Goal: Download file/media

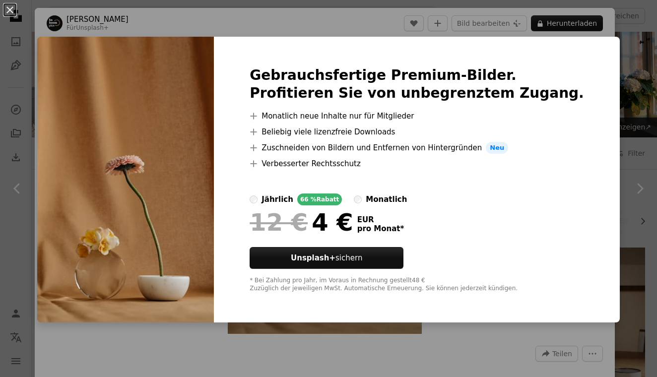
scroll to position [10860, 0]
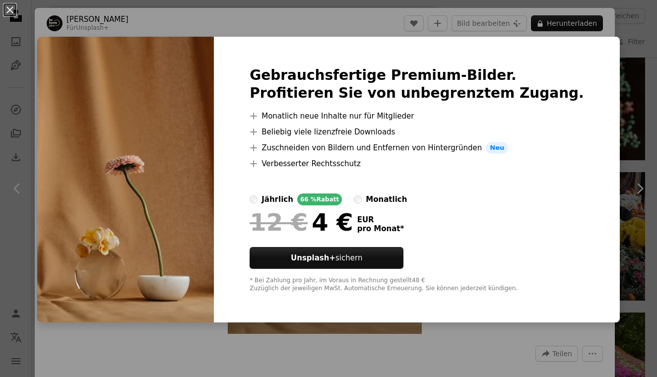
click at [407, 198] on div "monatlich" at bounding box center [386, 200] width 41 height 12
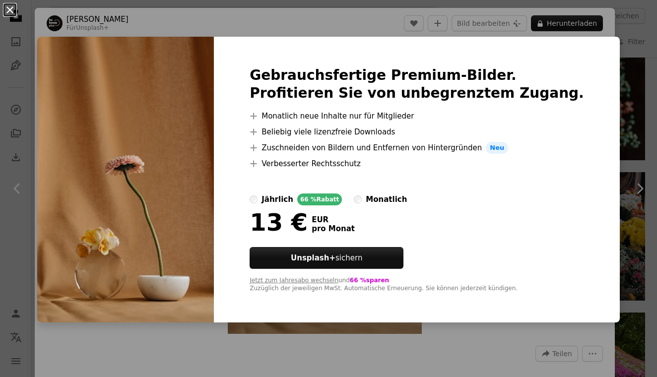
click at [11, 13] on button "An X shape" at bounding box center [10, 10] width 12 height 12
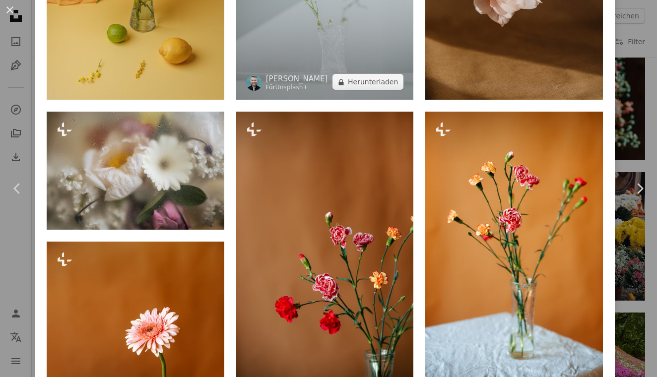
scroll to position [2228, 0]
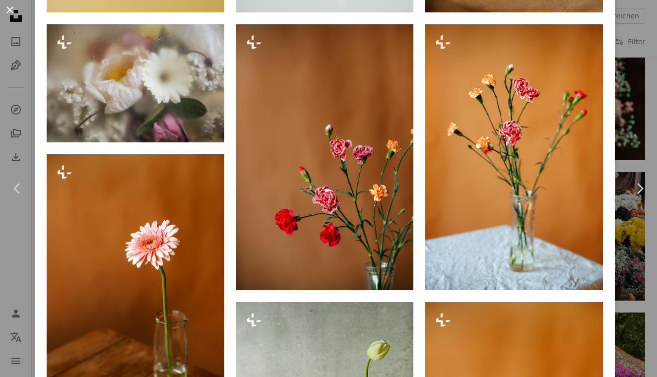
click at [6, 9] on button "An X shape" at bounding box center [10, 10] width 12 height 12
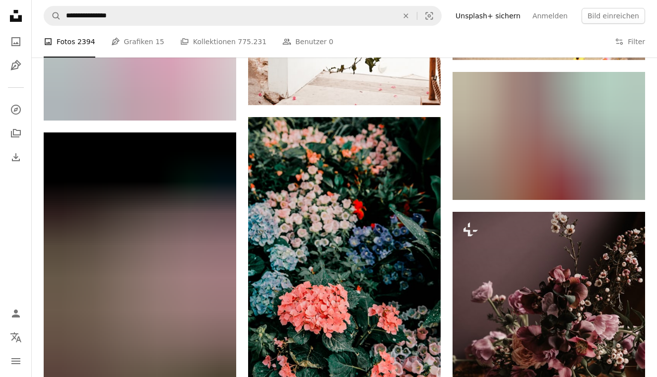
scroll to position [19465, 0]
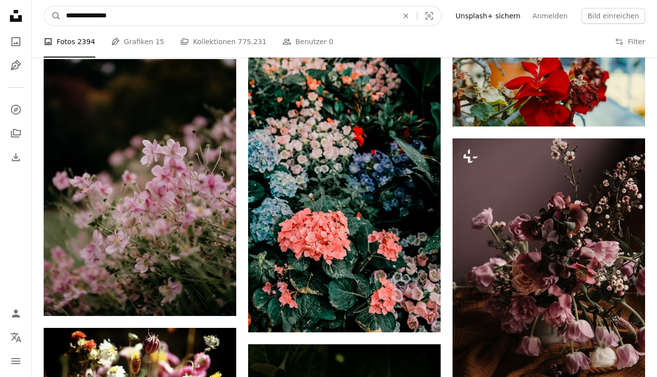
click at [238, 15] on input "**********" at bounding box center [228, 15] width 334 height 19
type input "**********"
click at [53, 16] on button "A magnifying glass" at bounding box center [52, 15] width 17 height 19
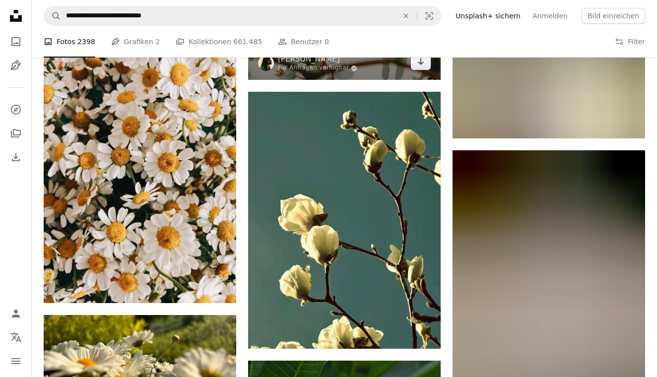
scroll to position [4583, 0]
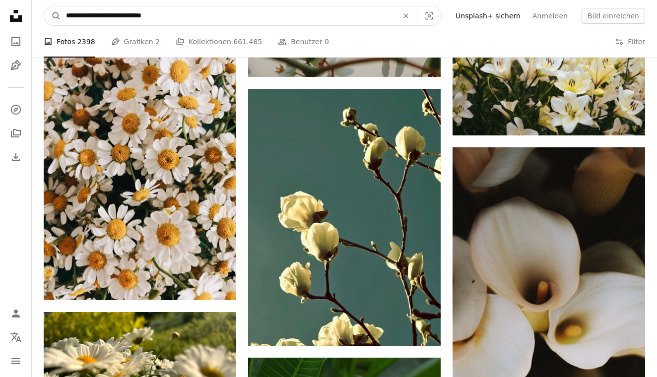
click at [333, 21] on input "**********" at bounding box center [228, 15] width 334 height 19
type input "**********"
click at [53, 16] on button "A magnifying glass" at bounding box center [52, 15] width 17 height 19
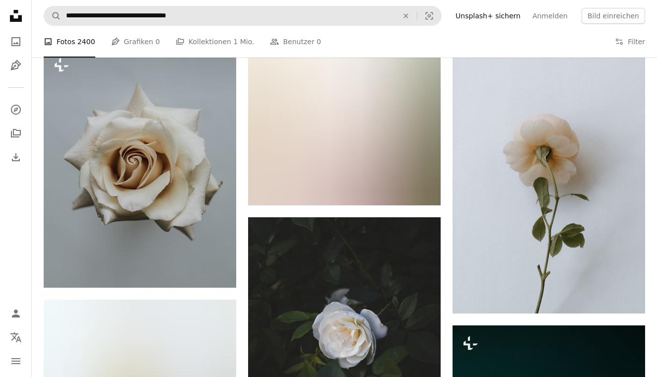
scroll to position [1590, 0]
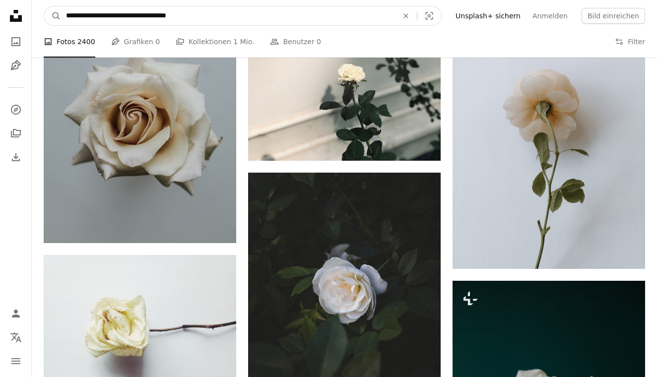
click at [332, 14] on input "**********" at bounding box center [228, 15] width 334 height 19
type input "**********"
click at [53, 16] on button "A magnifying glass" at bounding box center [52, 15] width 17 height 19
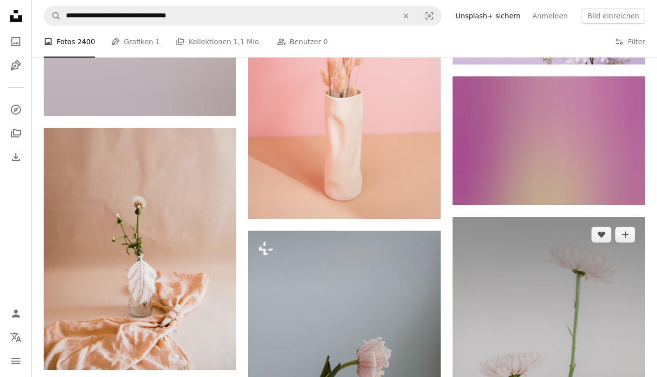
scroll to position [577, 0]
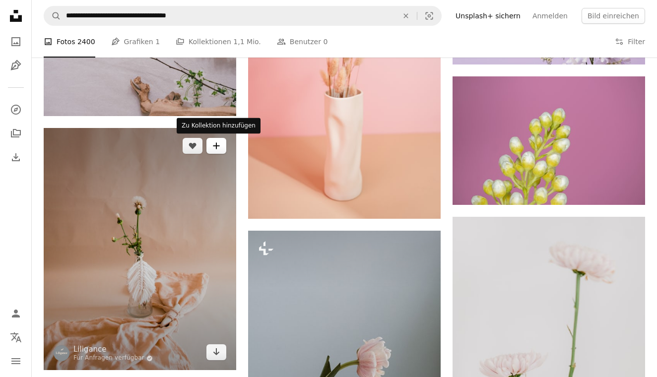
click at [218, 148] on icon "A plus sign" at bounding box center [217, 146] width 8 height 8
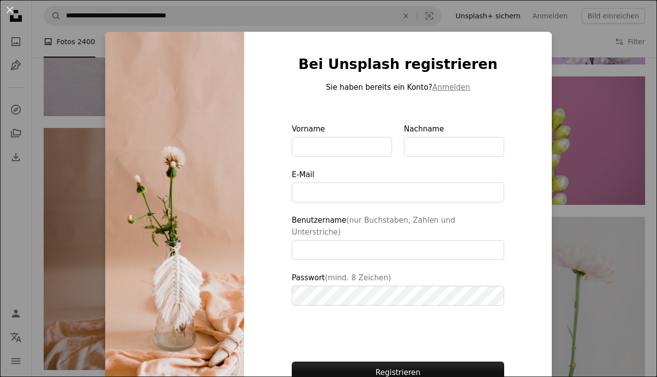
click at [57, 169] on div "An X shape Bei Unsplash registrieren Sie haben bereits ein Konto? Anmelden Vorn…" at bounding box center [328, 188] width 657 height 377
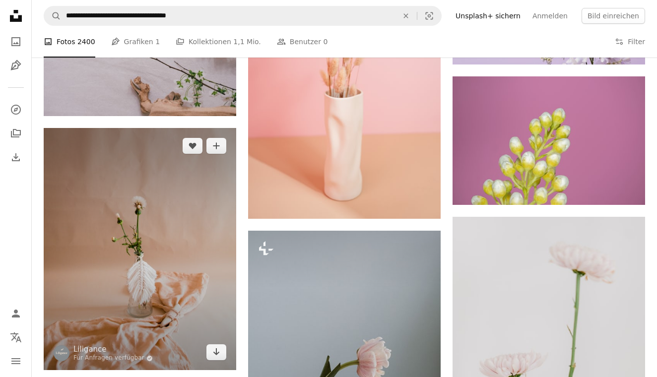
click at [104, 197] on img at bounding box center [140, 249] width 193 height 242
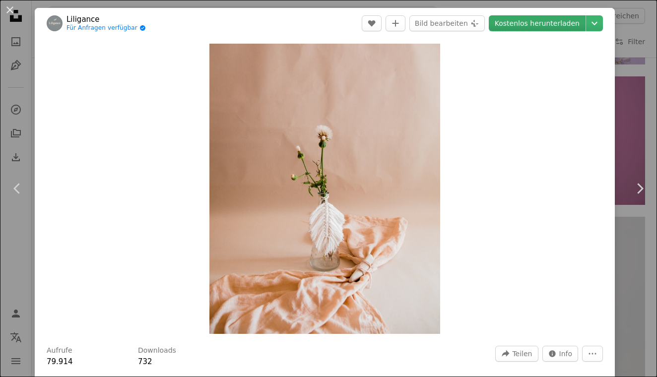
click at [580, 26] on link "Kostenlos herunterladen" at bounding box center [537, 23] width 97 height 16
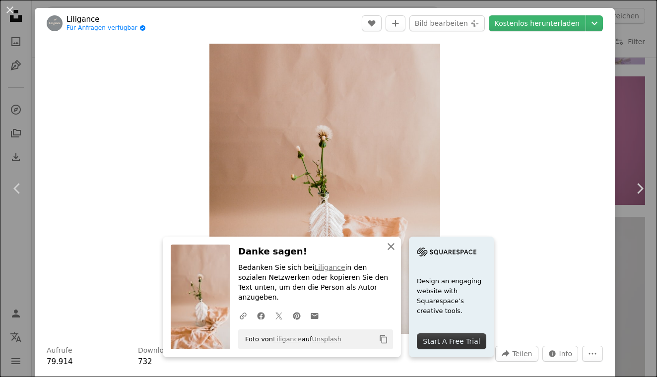
click at [391, 250] on icon "button" at bounding box center [391, 246] width 7 height 7
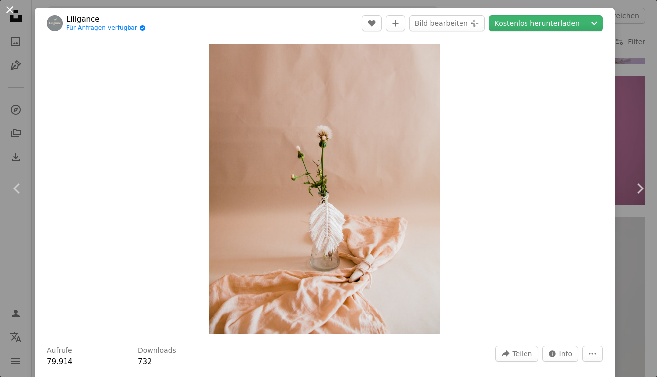
click at [10, 11] on button "An X shape" at bounding box center [10, 10] width 12 height 12
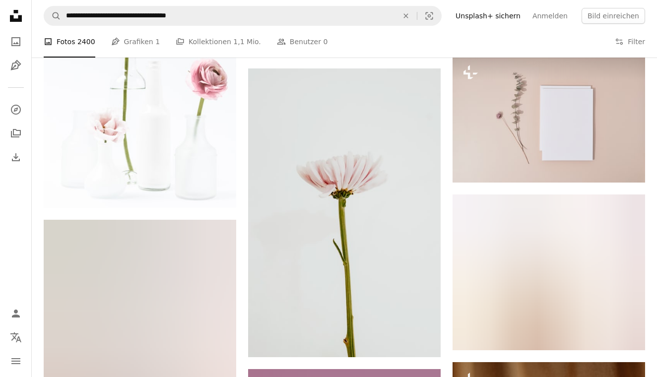
scroll to position [1037, 0]
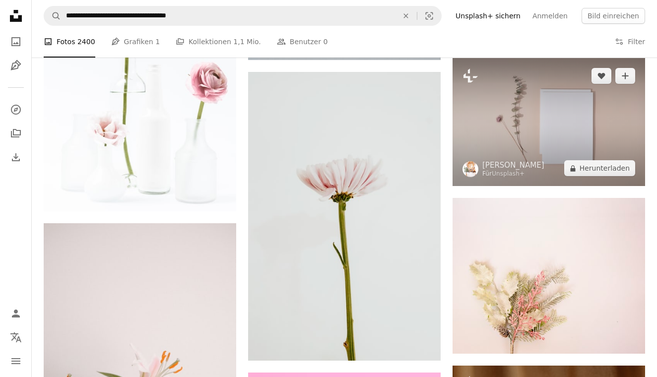
click at [514, 130] on img at bounding box center [549, 122] width 193 height 128
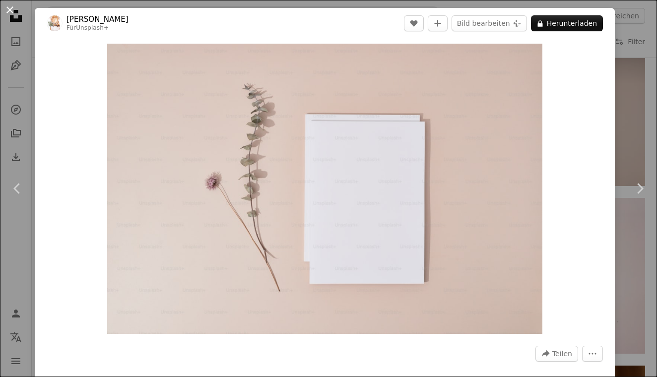
click at [10, 11] on button "An X shape" at bounding box center [10, 10] width 12 height 12
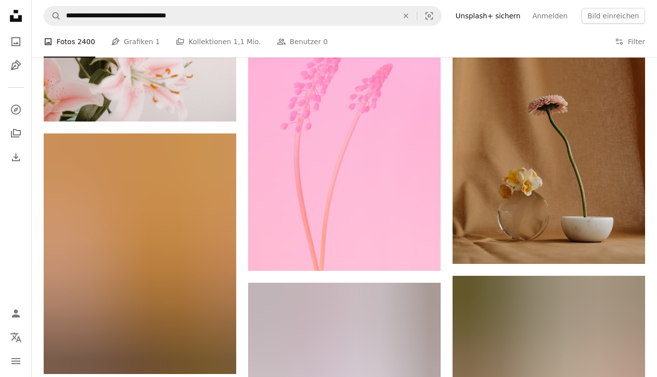
scroll to position [1427, 0]
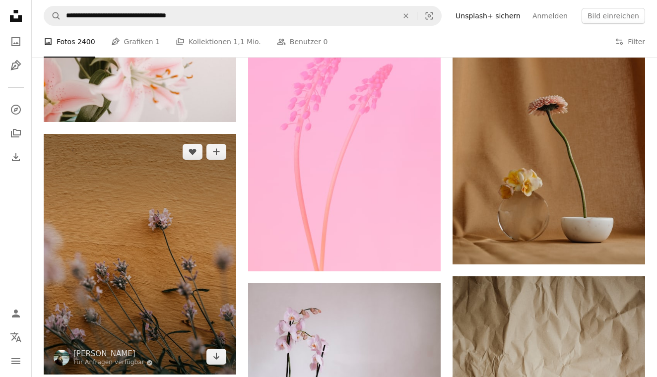
click at [128, 205] on img at bounding box center [140, 254] width 193 height 241
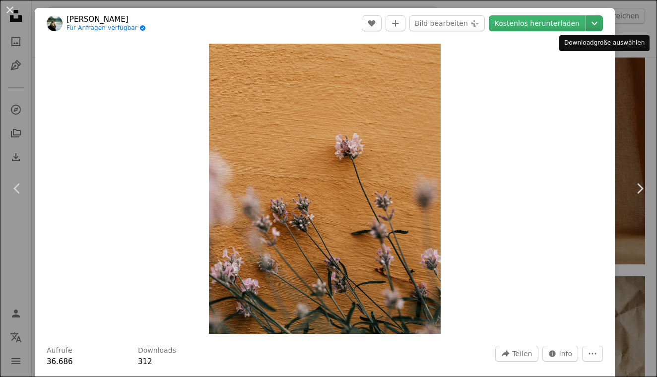
click at [603, 20] on icon "Chevron down" at bounding box center [595, 23] width 16 height 12
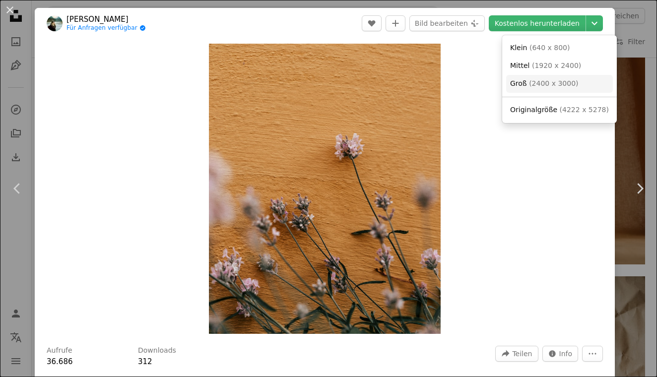
click at [545, 84] on span "( 2400 x 3000 )" at bounding box center [553, 83] width 49 height 8
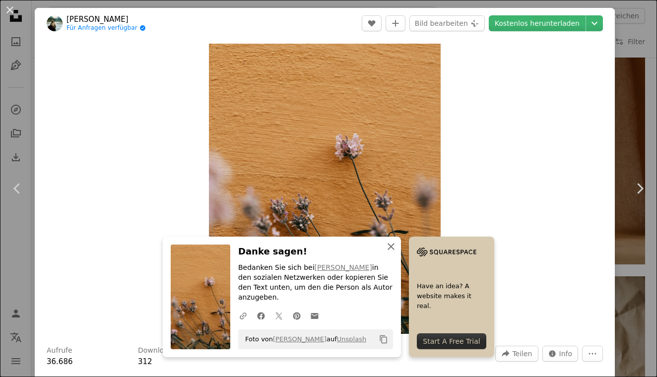
click at [438, 262] on link "Have an idea? A website makes it real. Start A Free Trial" at bounding box center [451, 297] width 85 height 121
click at [390, 253] on icon "An X shape" at bounding box center [391, 247] width 12 height 12
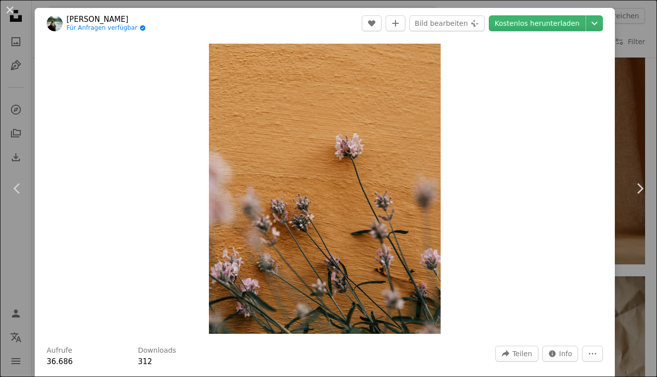
click at [393, 262] on icon "An X shape" at bounding box center [391, 257] width 12 height 12
click at [393, 259] on icon "An X shape" at bounding box center [391, 257] width 12 height 12
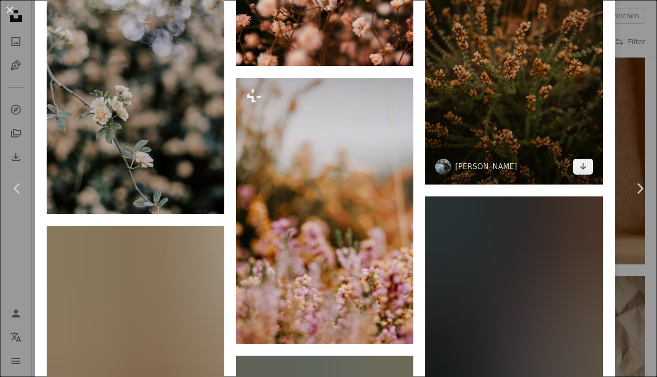
scroll to position [779, 0]
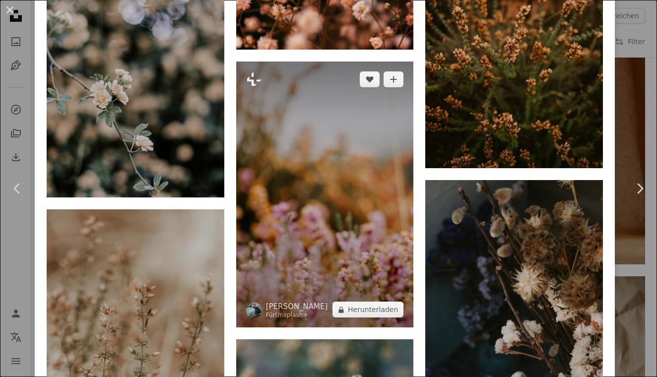
click at [339, 184] on img at bounding box center [325, 195] width 178 height 267
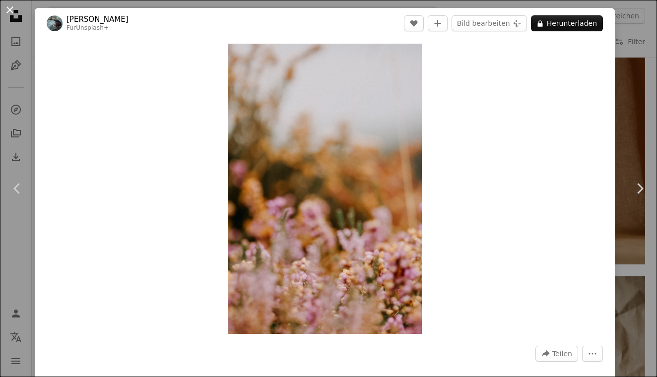
click at [12, 12] on button "An X shape" at bounding box center [10, 10] width 12 height 12
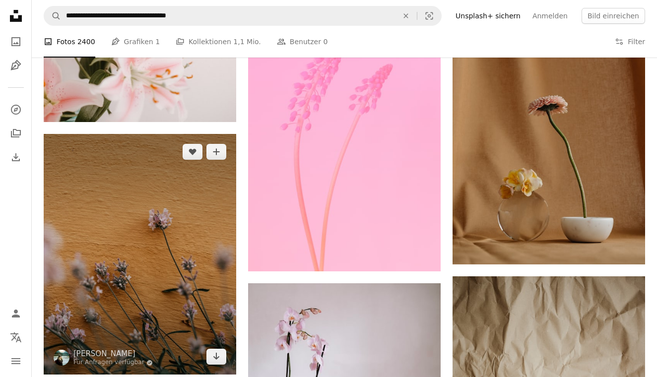
click at [94, 211] on img at bounding box center [140, 254] width 193 height 241
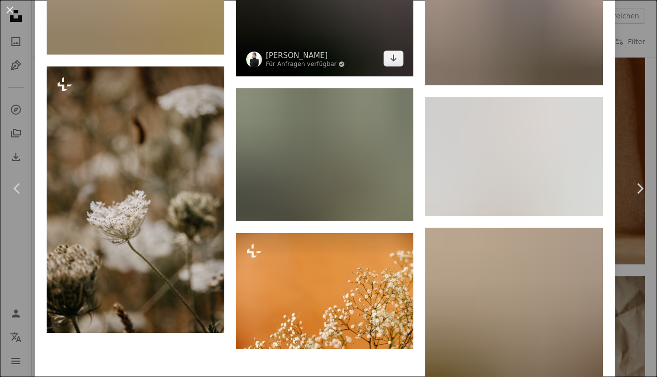
scroll to position [4812, 0]
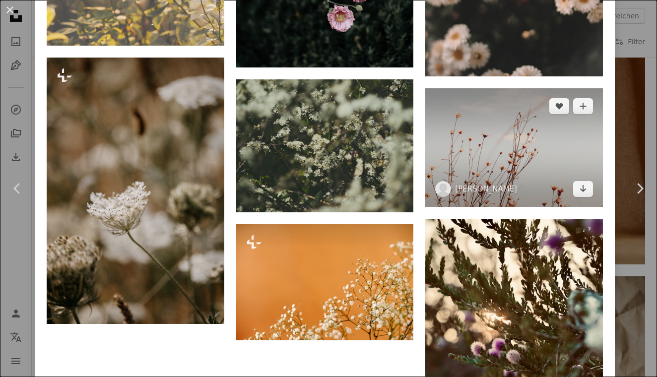
click at [493, 194] on img at bounding box center [515, 147] width 178 height 118
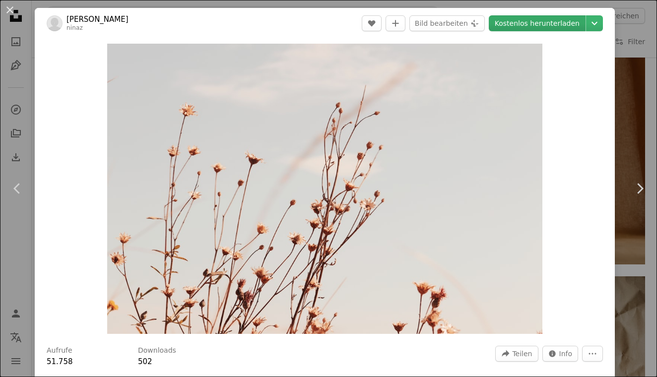
click at [563, 27] on link "Kostenlos herunterladen" at bounding box center [537, 23] width 97 height 16
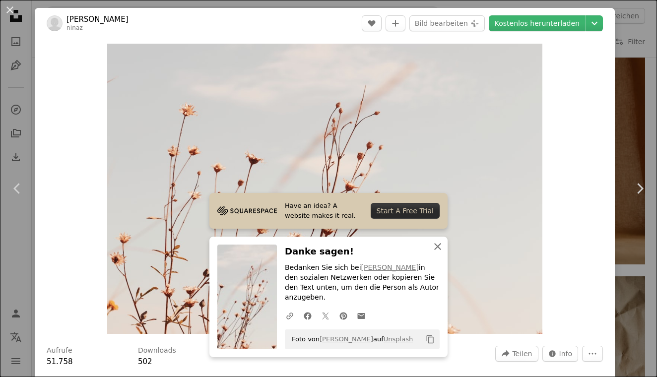
click at [439, 250] on icon "button" at bounding box center [438, 246] width 7 height 7
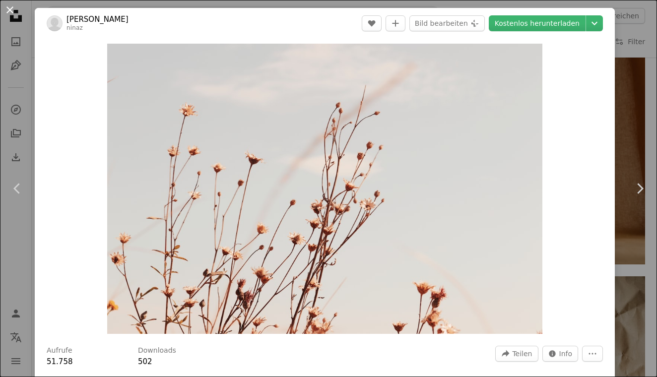
click at [9, 5] on button "An X shape" at bounding box center [10, 10] width 12 height 12
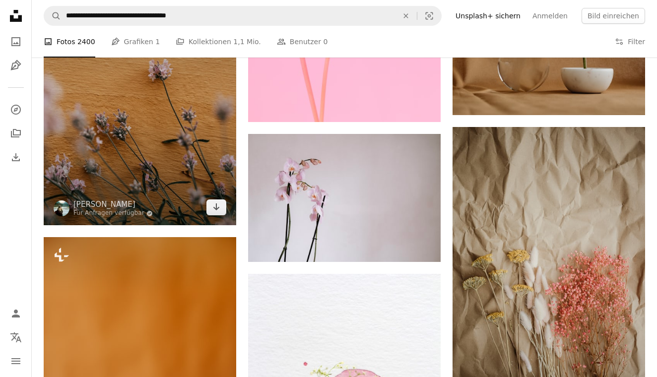
scroll to position [1581, 0]
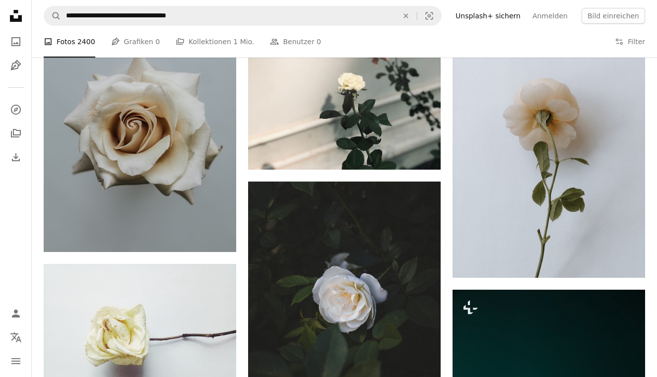
scroll to position [1590, 0]
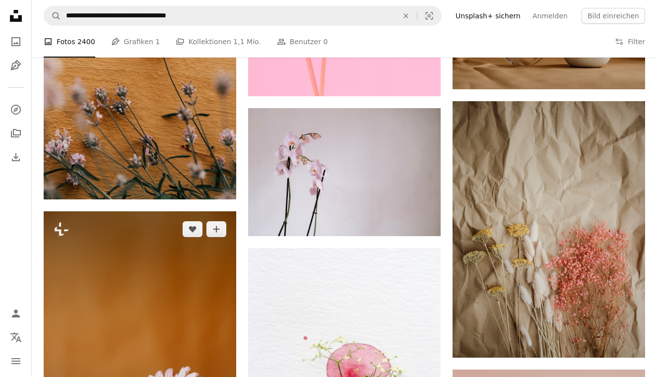
scroll to position [1601, 0]
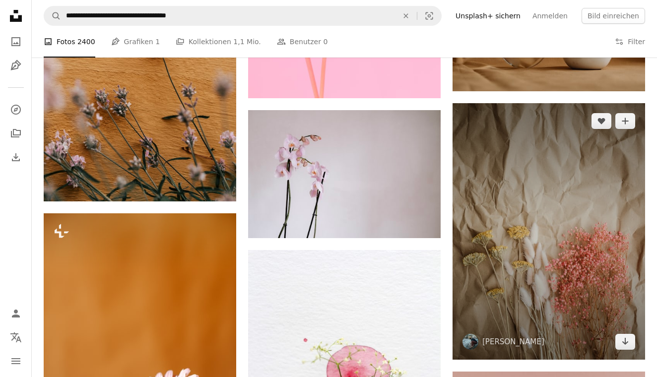
click at [567, 189] on img at bounding box center [549, 231] width 193 height 257
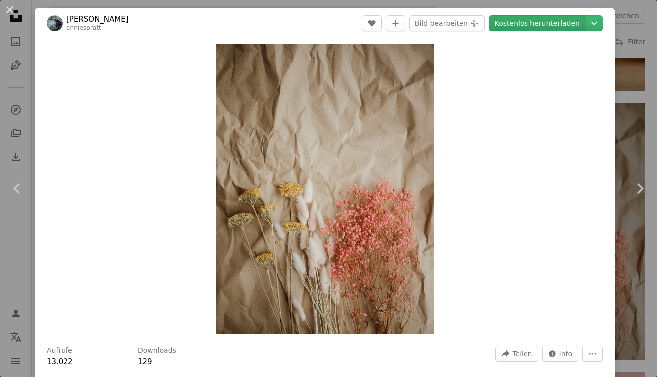
click at [553, 26] on link "Kostenlos herunterladen" at bounding box center [537, 23] width 97 height 16
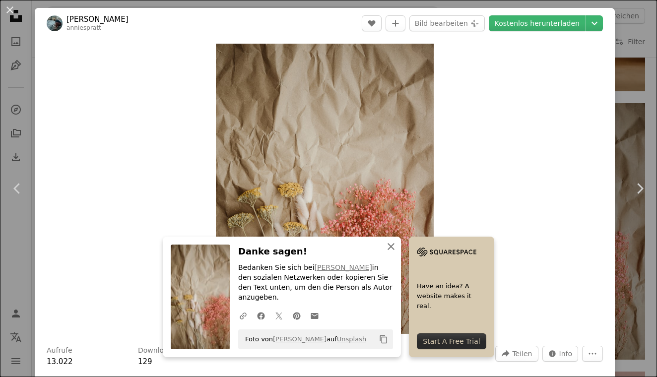
click at [394, 250] on icon "button" at bounding box center [391, 246] width 7 height 7
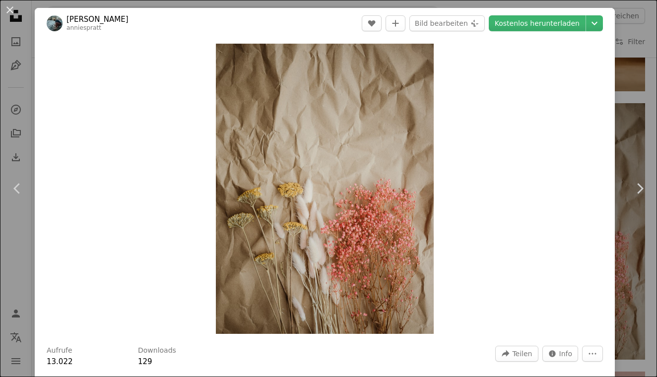
click at [391, 259] on icon "button" at bounding box center [391, 256] width 7 height 7
click at [8, 11] on button "An X shape" at bounding box center [10, 10] width 12 height 12
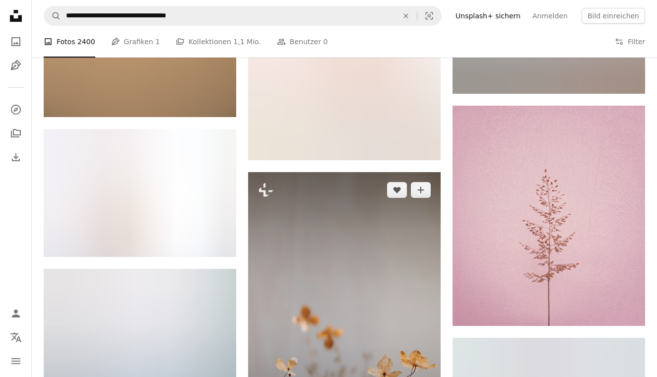
scroll to position [5684, 0]
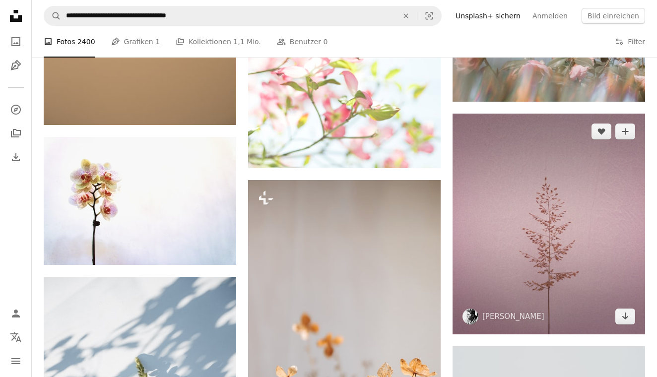
click at [517, 181] on img at bounding box center [549, 224] width 193 height 221
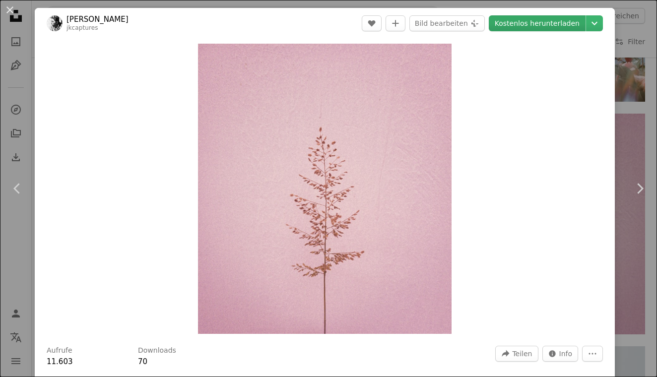
click at [555, 21] on link "Kostenlos herunterladen" at bounding box center [537, 23] width 97 height 16
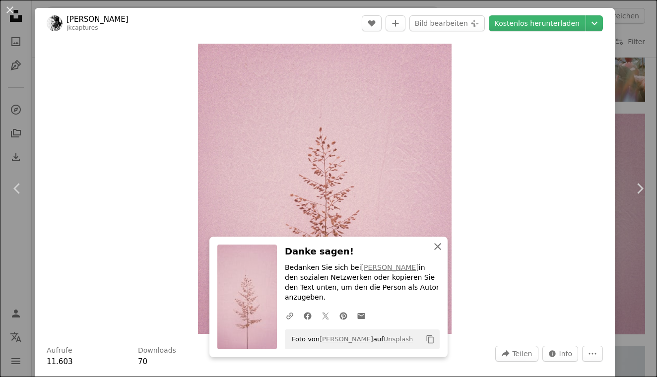
click at [438, 250] on icon "button" at bounding box center [438, 246] width 7 height 7
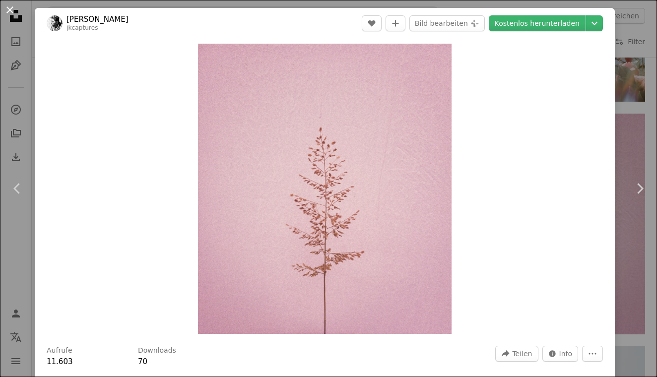
click at [8, 12] on button "An X shape" at bounding box center [10, 10] width 12 height 12
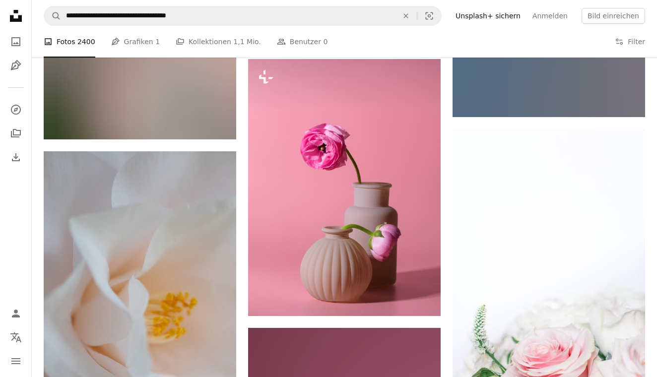
scroll to position [11443, 0]
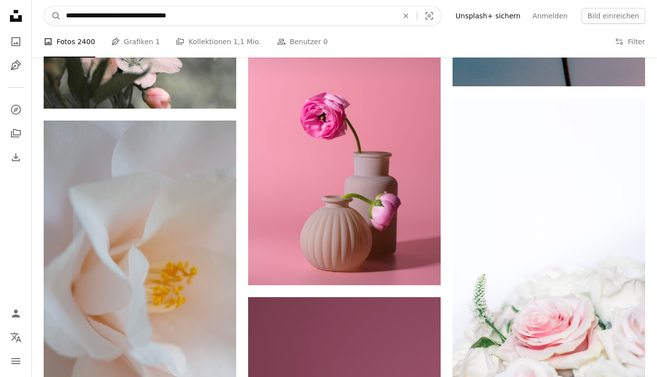
click at [248, 18] on input "**********" at bounding box center [228, 15] width 334 height 19
type input "**********"
click at [53, 16] on button "A magnifying glass" at bounding box center [52, 15] width 17 height 19
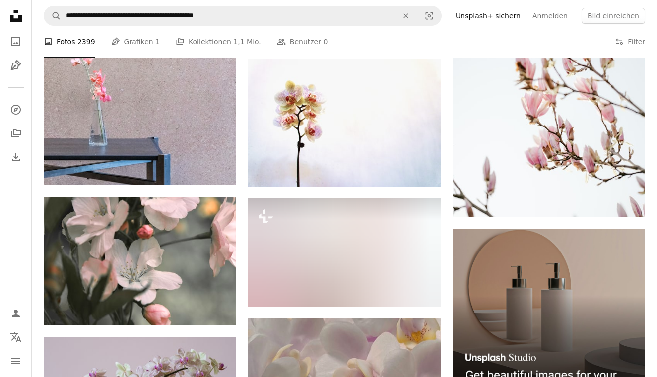
scroll to position [3651, 0]
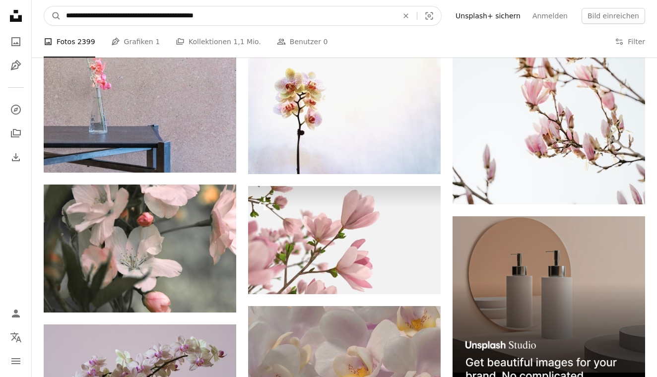
click at [202, 17] on input "**********" at bounding box center [228, 15] width 334 height 19
type input "**********"
click at [53, 16] on button "A magnifying glass" at bounding box center [52, 15] width 17 height 19
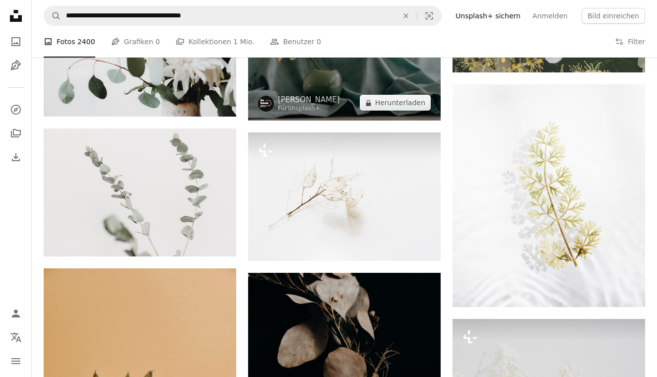
scroll to position [3107, 0]
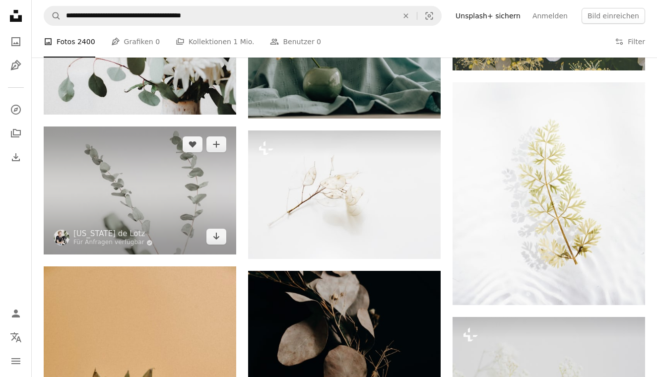
click at [137, 210] on img at bounding box center [140, 191] width 193 height 128
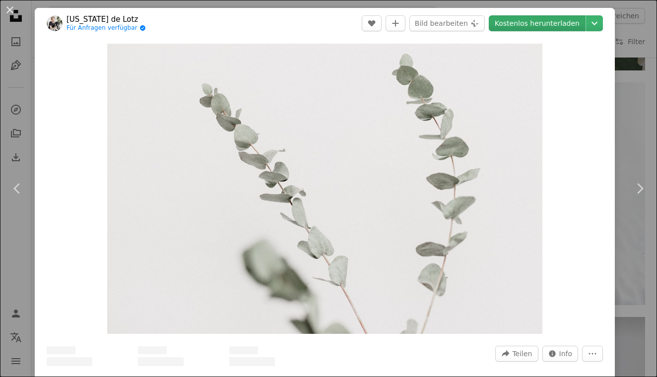
click at [538, 23] on link "Kostenlos herunterladen" at bounding box center [537, 23] width 97 height 16
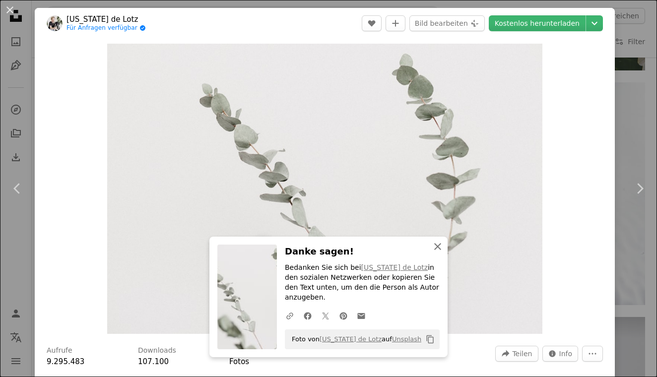
click at [441, 253] on icon "An X shape" at bounding box center [438, 247] width 12 height 12
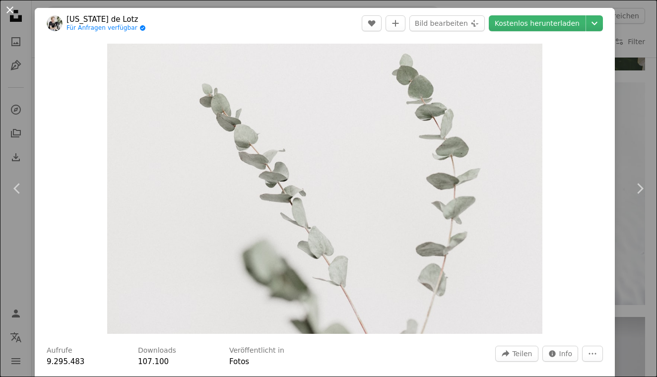
click at [8, 11] on button "An X shape" at bounding box center [10, 10] width 12 height 12
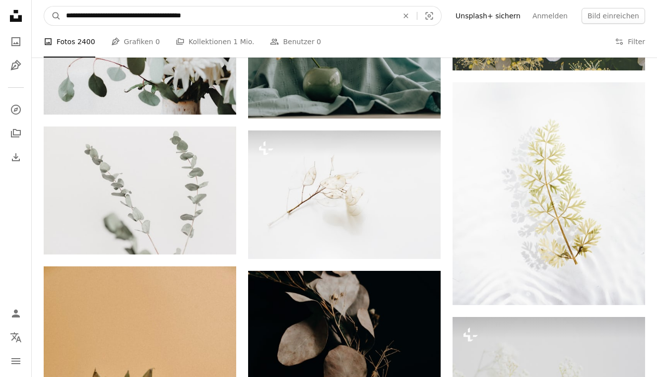
click at [278, 19] on input "**********" at bounding box center [228, 15] width 334 height 19
click at [259, 15] on input "**********" at bounding box center [228, 15] width 334 height 19
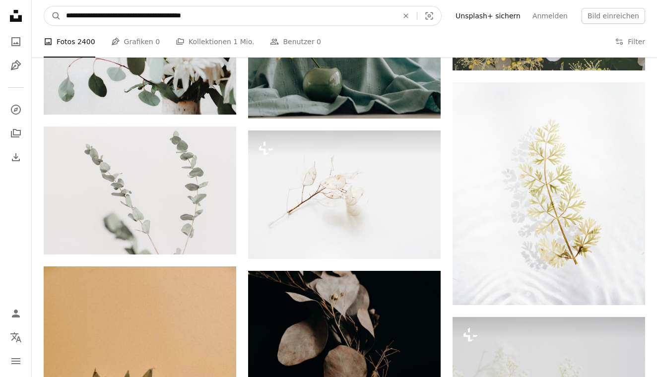
click at [258, 15] on input "**********" at bounding box center [228, 15] width 334 height 19
type input "**********"
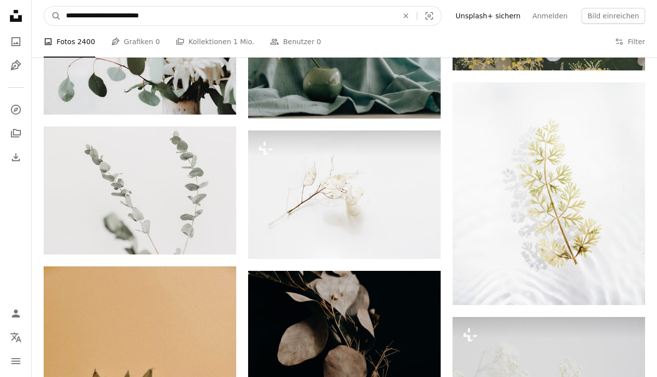
click at [53, 16] on button "A magnifying glass" at bounding box center [52, 15] width 17 height 19
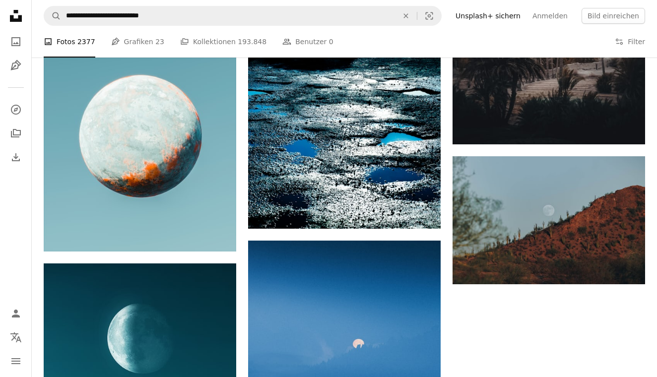
scroll to position [1282, 0]
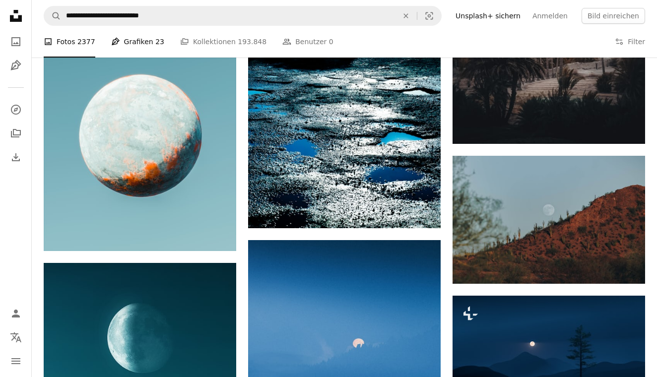
click at [147, 43] on link "Pen Tool Grafiken 23" at bounding box center [137, 42] width 53 height 32
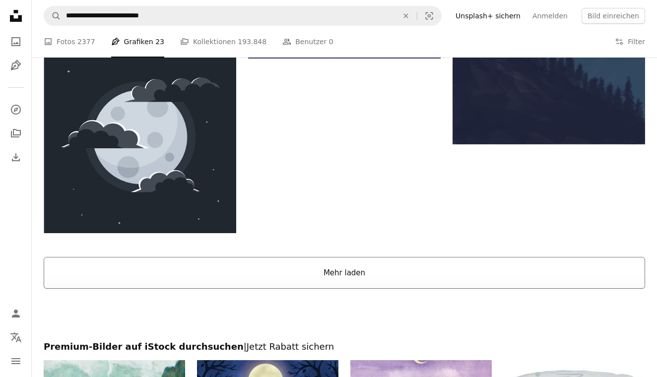
scroll to position [1482, 0]
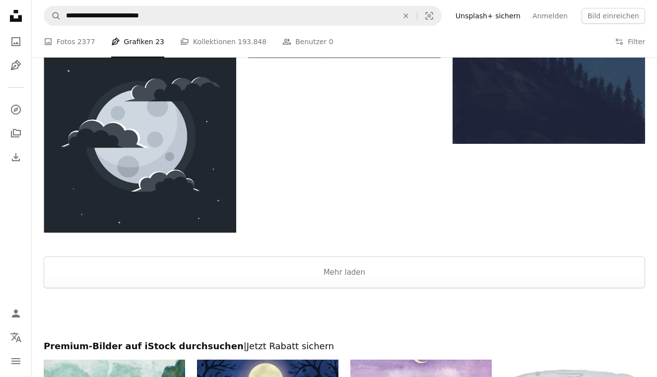
click at [346, 292] on div at bounding box center [345, 315] width 626 height 52
click at [346, 284] on button "Mehr laden" at bounding box center [345, 273] width 602 height 32
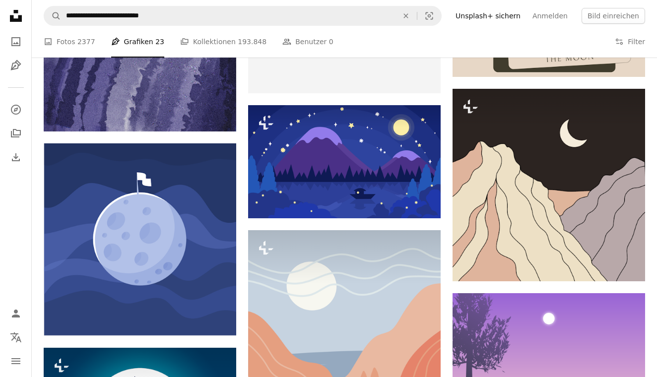
scroll to position [3969, 0]
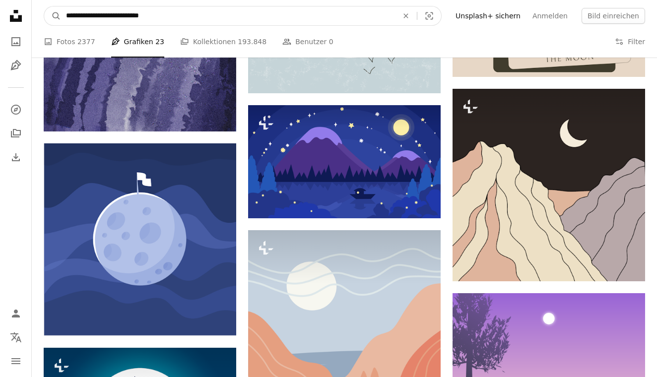
click at [172, 15] on input "**********" at bounding box center [228, 15] width 334 height 19
type input "**********"
click at [53, 16] on button "A magnifying glass" at bounding box center [52, 15] width 17 height 19
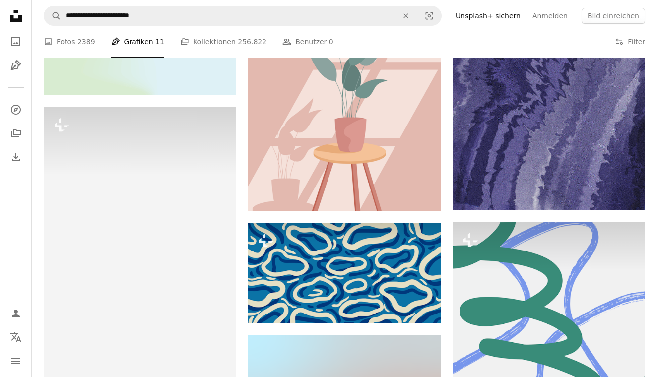
scroll to position [6727, 0]
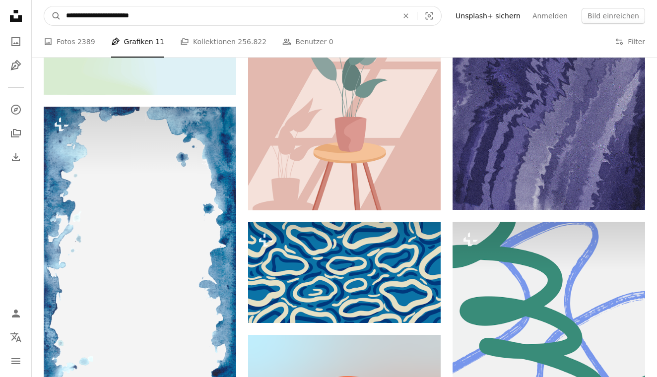
click at [371, 15] on input "**********" at bounding box center [228, 15] width 334 height 19
type input "**********"
click at [53, 16] on button "A magnifying glass" at bounding box center [52, 15] width 17 height 19
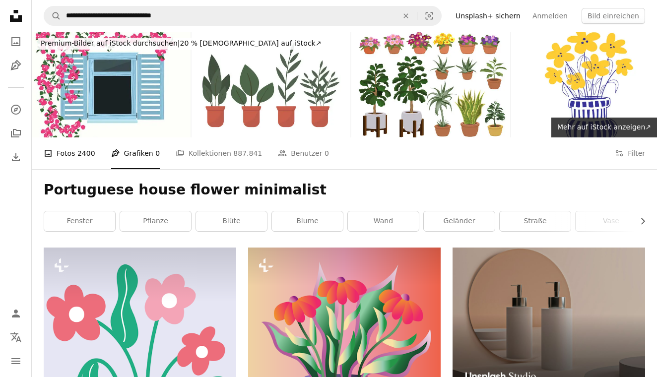
click at [62, 152] on link "A photo Fotos 2400" at bounding box center [70, 154] width 52 height 32
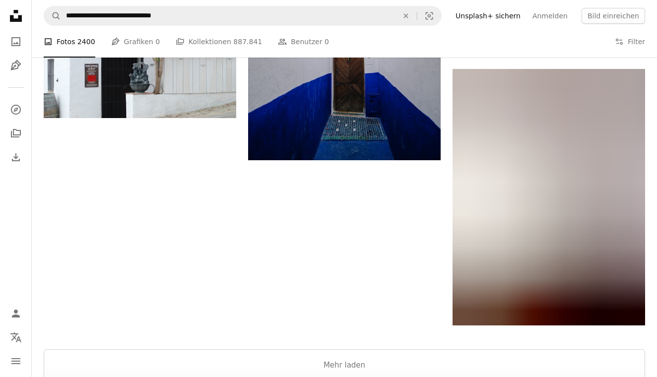
scroll to position [1763, 0]
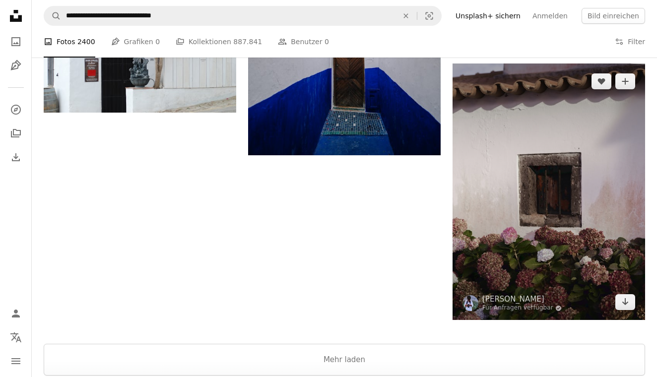
click at [612, 136] on img at bounding box center [549, 192] width 193 height 257
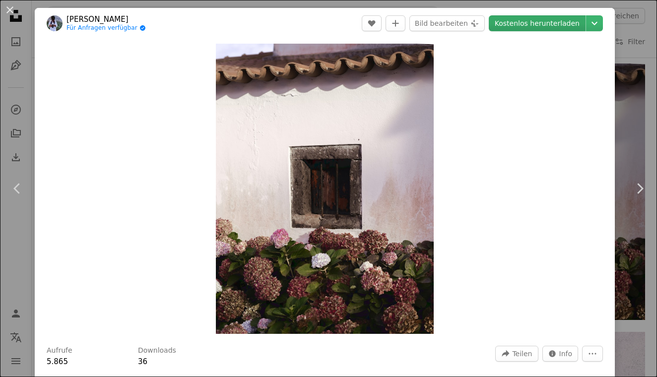
click at [541, 23] on link "Kostenlos herunterladen" at bounding box center [537, 23] width 97 height 16
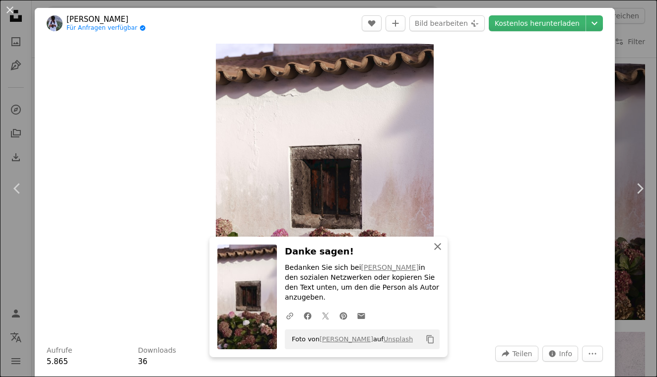
click at [436, 253] on icon "An X shape" at bounding box center [438, 247] width 12 height 12
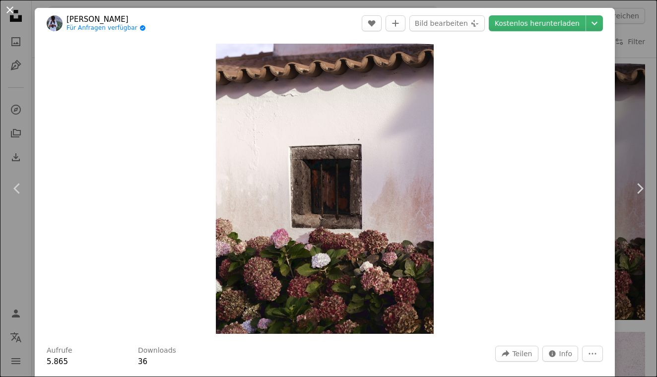
click at [8, 7] on button "An X shape" at bounding box center [10, 10] width 12 height 12
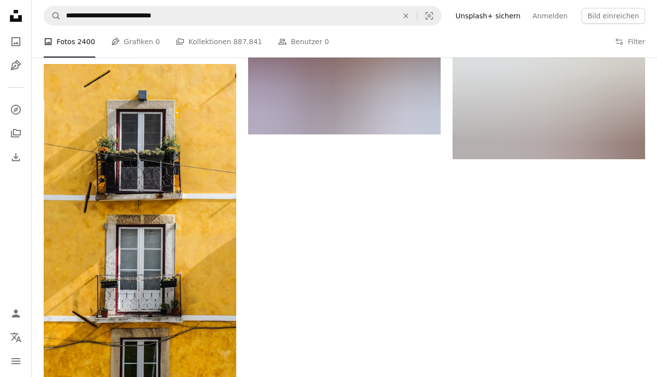
scroll to position [3596, 0]
